Goal: Transaction & Acquisition: Purchase product/service

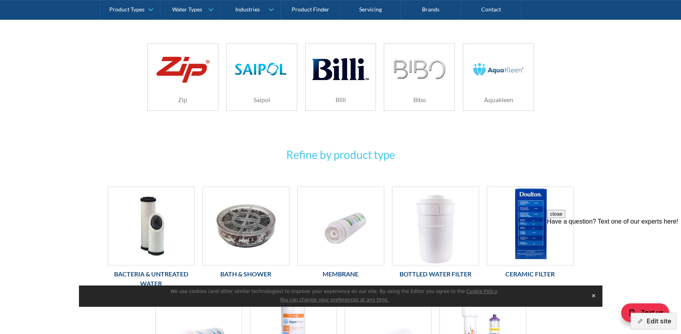
scroll to position [71, 0]
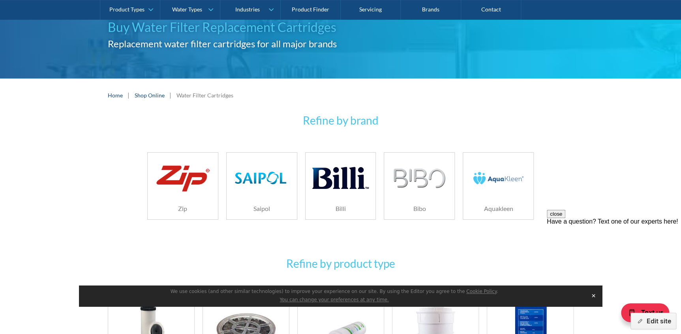
click at [188, 188] on img at bounding box center [183, 178] width 56 height 34
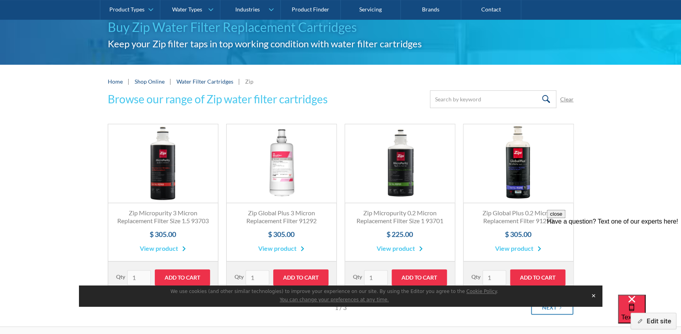
click at [291, 146] on link "Fits All Brands Best Seller" at bounding box center [282, 163] width 110 height 79
